Goal: Task Accomplishment & Management: Manage account settings

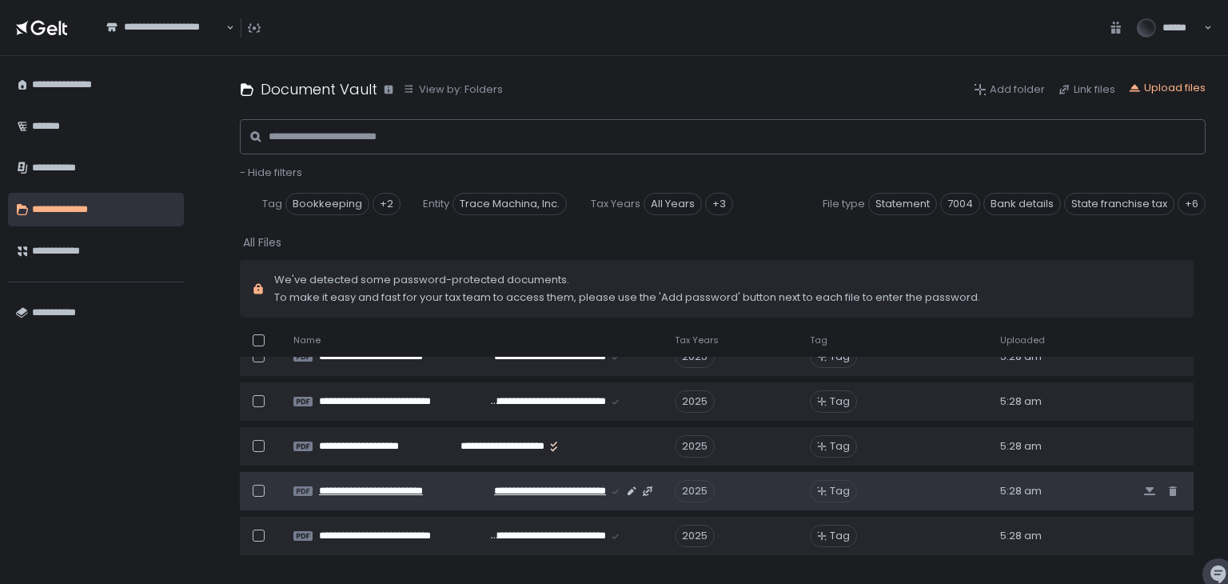
scroll to position [560, 0]
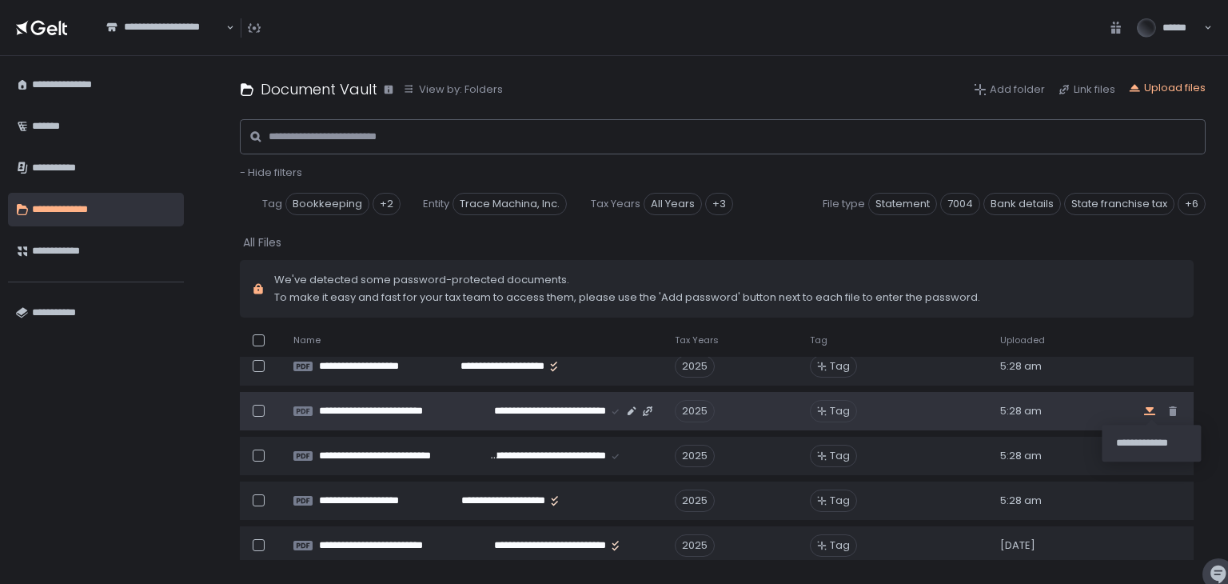
click at [1145, 410] on icon "button" at bounding box center [1149, 411] width 11 height 8
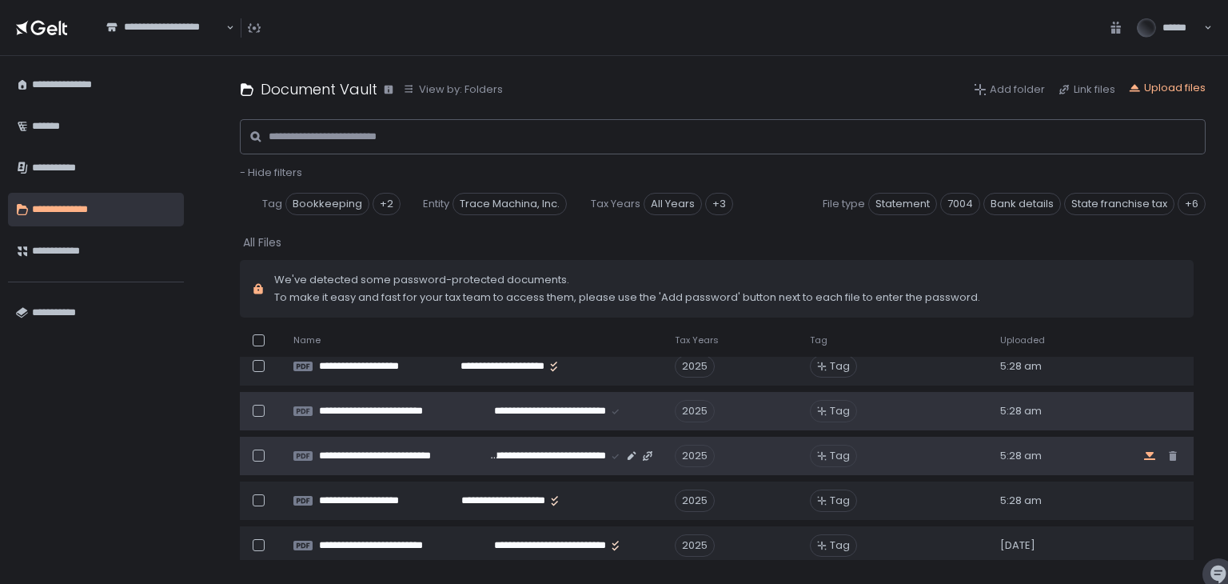
click at [1145, 455] on icon "button" at bounding box center [1149, 456] width 11 height 8
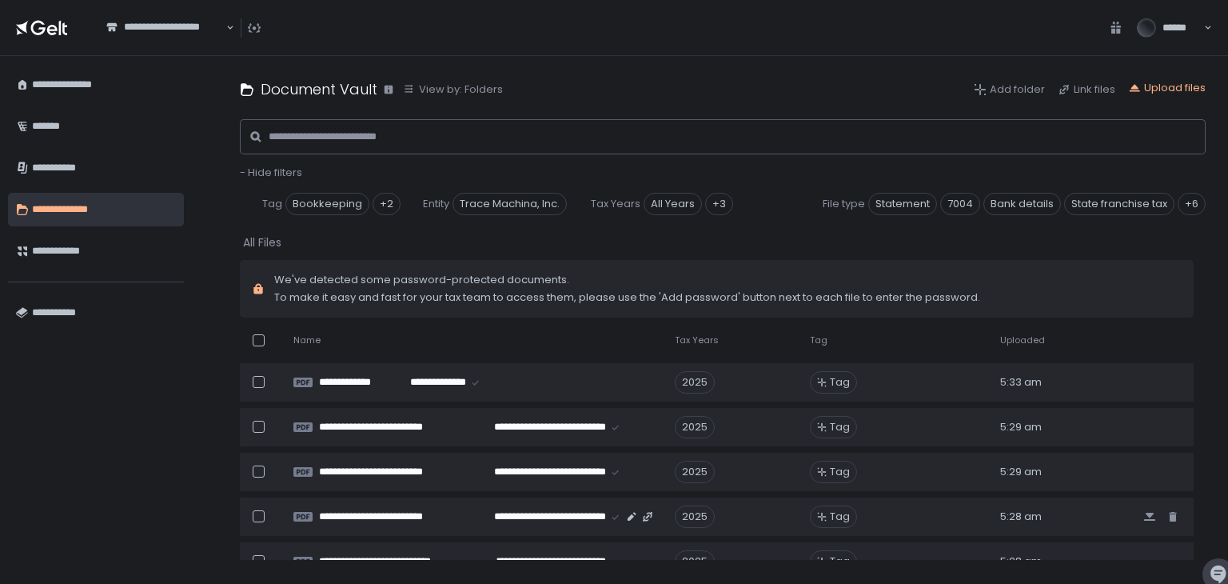
scroll to position [240, 0]
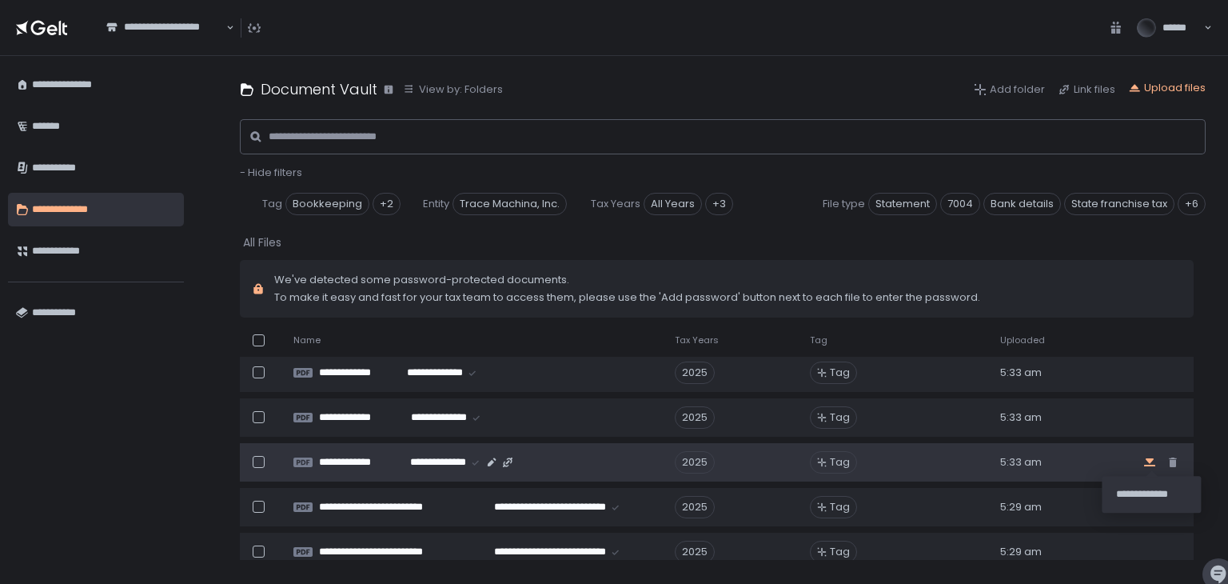
click at [1147, 464] on icon "button" at bounding box center [1149, 462] width 11 height 8
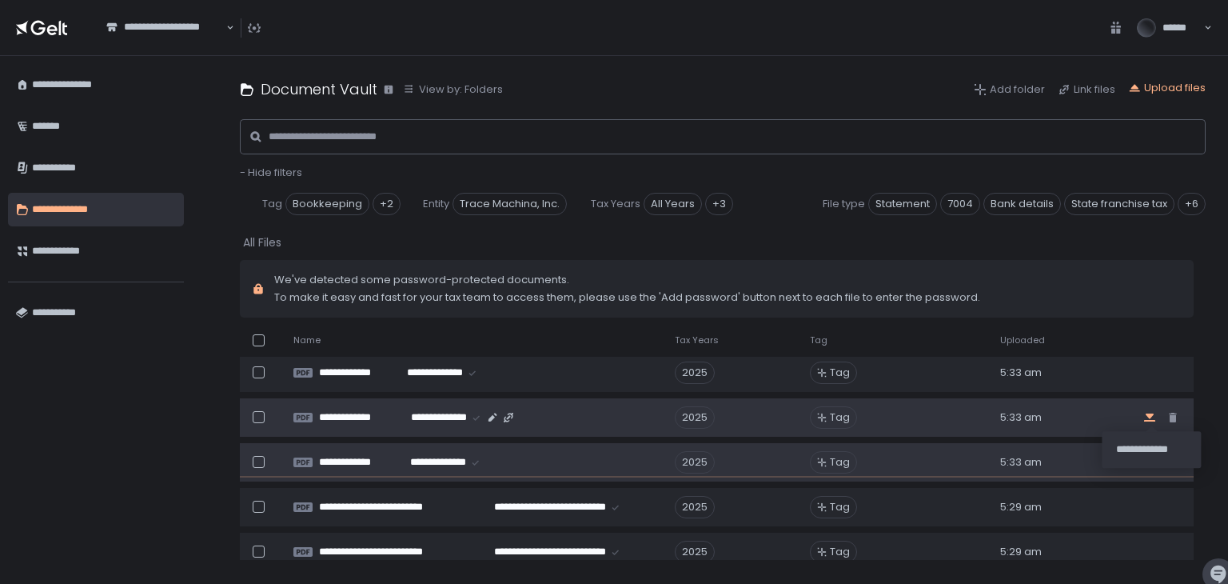
click at [1147, 418] on icon "button" at bounding box center [1150, 417] width 13 height 13
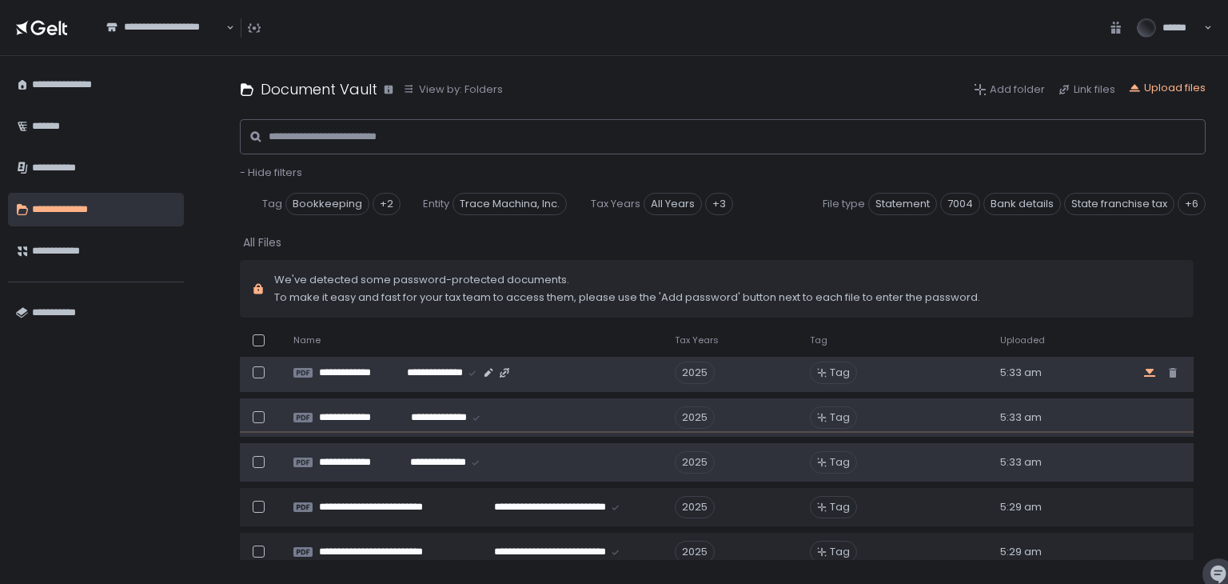
click at [1147, 373] on icon "button" at bounding box center [1150, 372] width 13 height 13
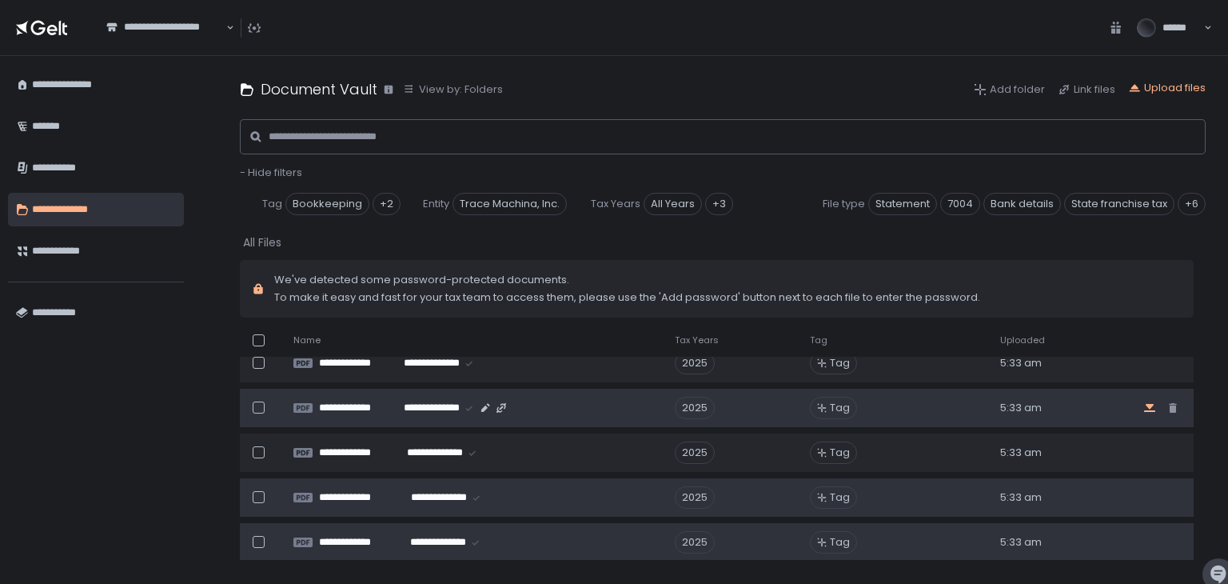
click at [1144, 407] on icon "button" at bounding box center [1150, 407] width 13 height 13
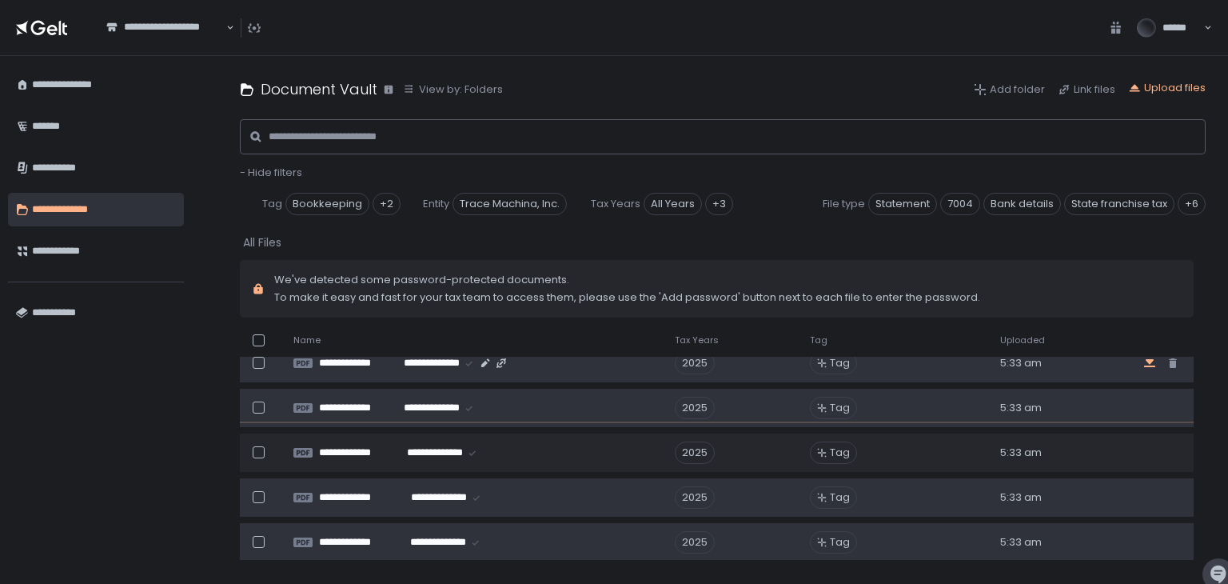
click at [1148, 369] on icon "button" at bounding box center [1150, 363] width 13 height 13
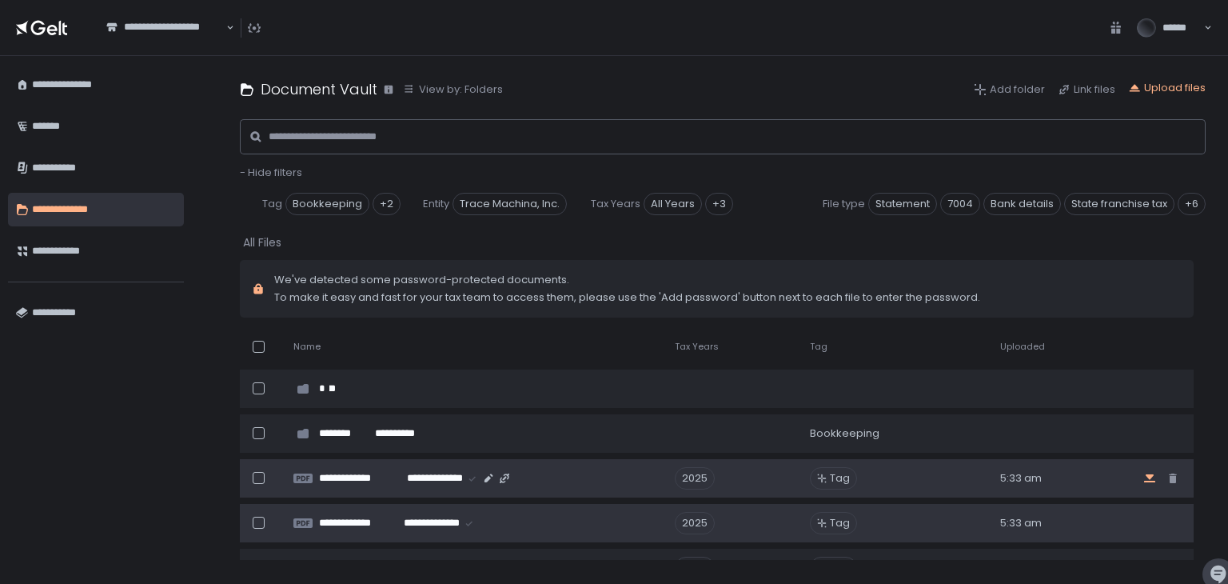
click at [1145, 475] on icon "button" at bounding box center [1149, 478] width 11 height 8
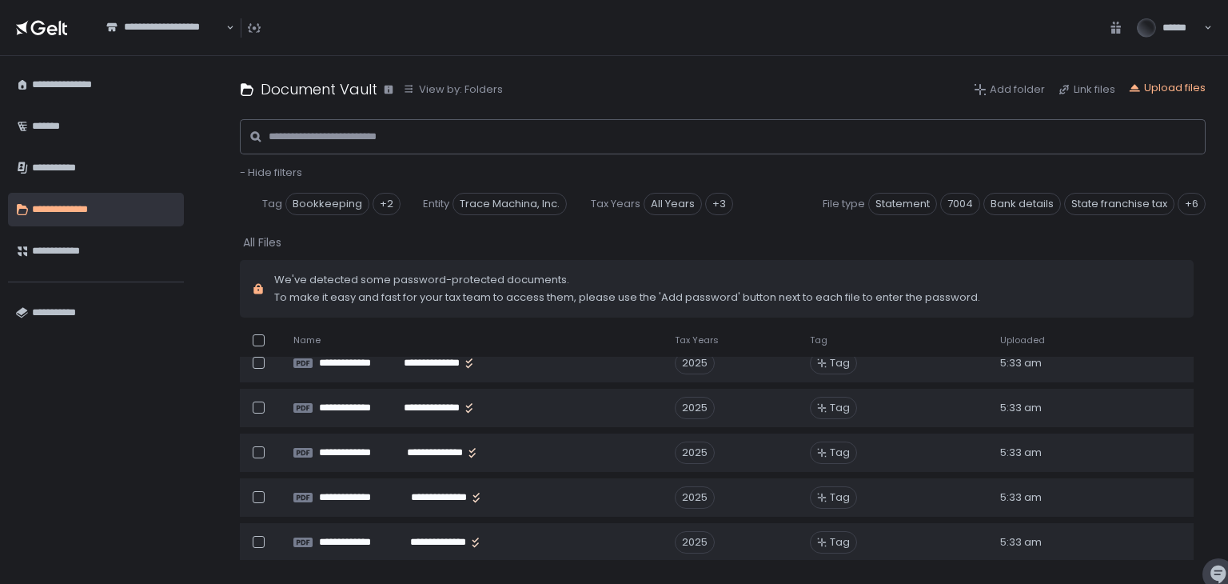
scroll to position [320, 0]
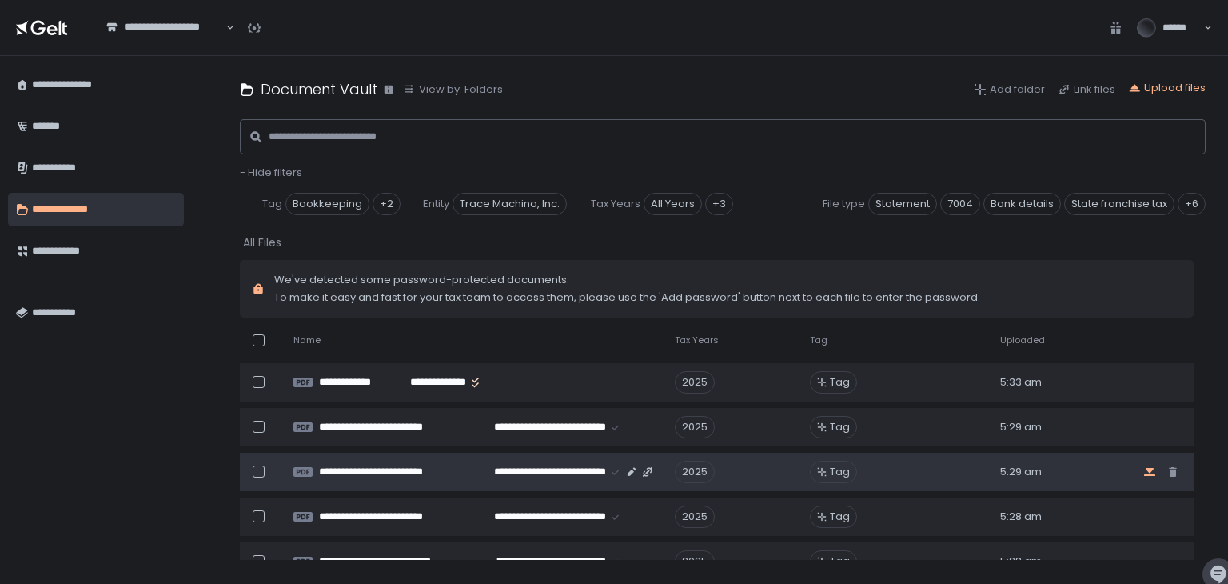
click at [1144, 469] on icon "button" at bounding box center [1150, 471] width 13 height 13
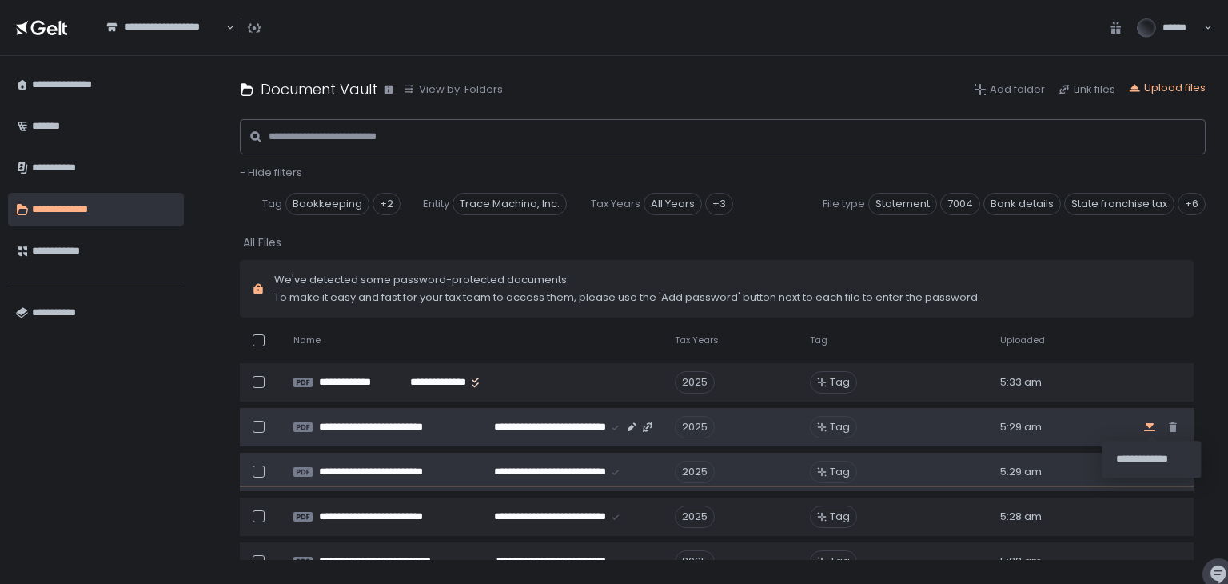
click at [1146, 426] on icon "button" at bounding box center [1149, 427] width 11 height 8
